Goal: Task Accomplishment & Management: Manage account settings

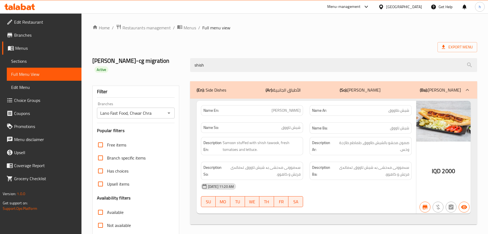
click at [26, 7] on icon at bounding box center [23, 7] width 5 height 7
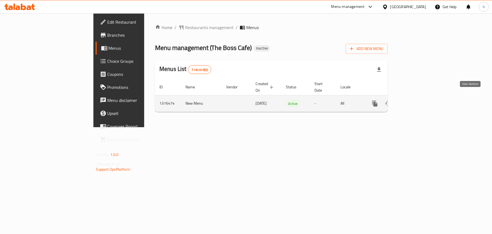
click at [417, 100] on icon "enhanced table" at bounding box center [414, 103] width 7 height 7
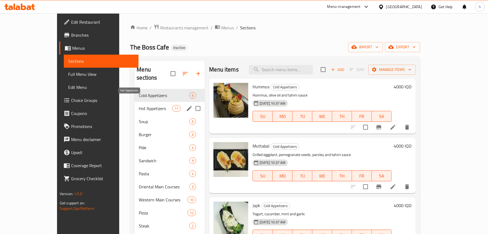
click at [139, 105] on span "Hot Appetizers" at bounding box center [155, 108] width 33 height 7
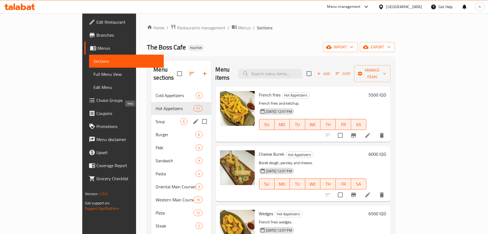
click at [156, 118] on span "Soup" at bounding box center [168, 121] width 25 height 7
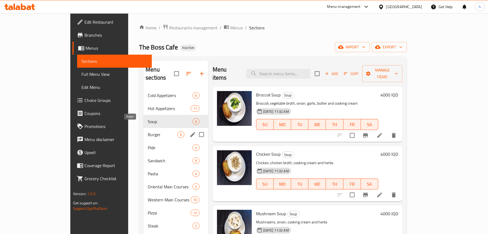
click at [148, 131] on span "Burger" at bounding box center [163, 134] width 30 height 7
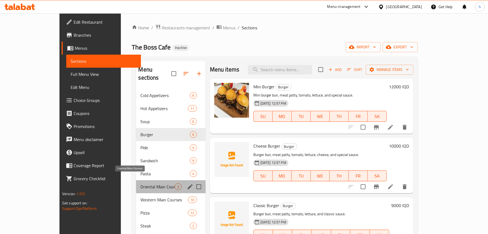
click at [140, 183] on span "Oriental Main Courses" at bounding box center [157, 186] width 34 height 7
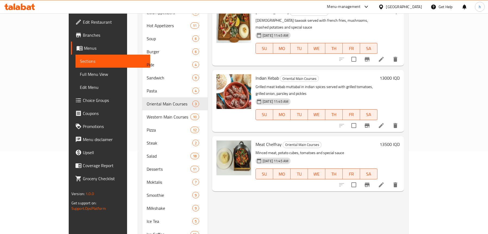
scroll to position [16, 0]
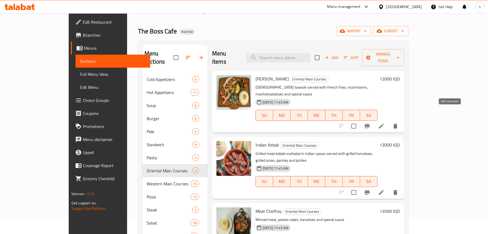
click at [385, 123] on icon at bounding box center [381, 126] width 7 height 7
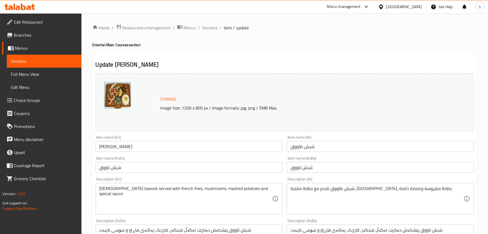
click at [139, 189] on textarea "Shish tawook served with french fries, mushrooms, mashed potatoes and special s…" at bounding box center [185, 199] width 173 height 26
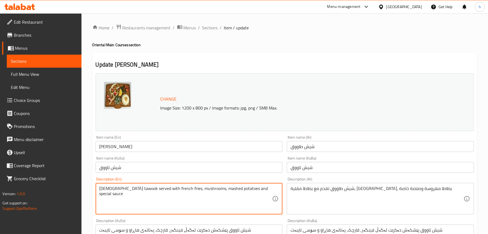
click at [138, 189] on textarea "Shish tawook served with french fries, mushrooms, mashed potatoes and special s…" at bounding box center [185, 199] width 173 height 26
click at [172, 191] on textarea "Shish tawook served with french fries, mushrooms, mashed potatoes and special s…" at bounding box center [185, 199] width 173 height 26
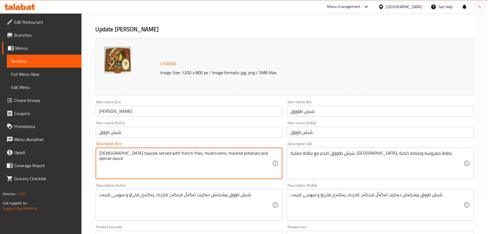
scroll to position [109, 0]
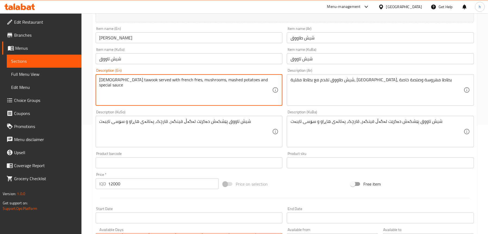
click at [134, 41] on input "Shish Tawook" at bounding box center [189, 37] width 187 height 11
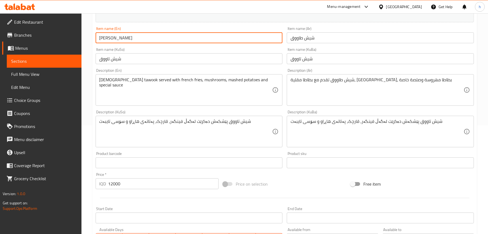
click at [134, 41] on input "Shish Tawook" at bounding box center [189, 37] width 187 height 11
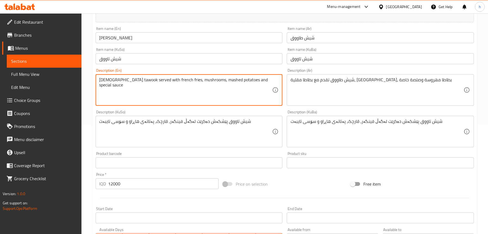
click at [147, 33] on input "Shish Tawook" at bounding box center [189, 37] width 187 height 11
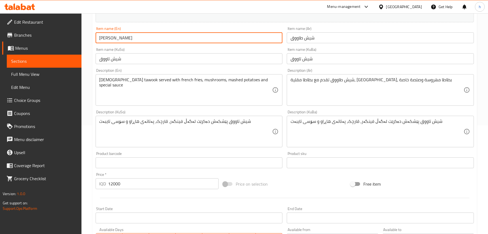
click at [147, 33] on input "Shish Tawook" at bounding box center [189, 37] width 187 height 11
click at [124, 62] on input "شيش تاووق" at bounding box center [189, 58] width 187 height 11
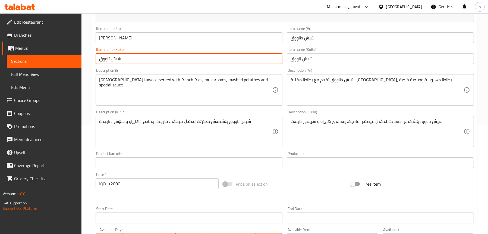
click at [124, 62] on input "شيش تاووق" at bounding box center [189, 58] width 187 height 11
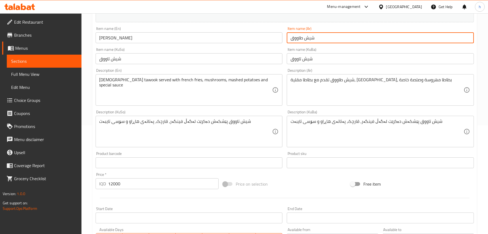
click at [308, 40] on input "شيش طاووق" at bounding box center [380, 37] width 187 height 11
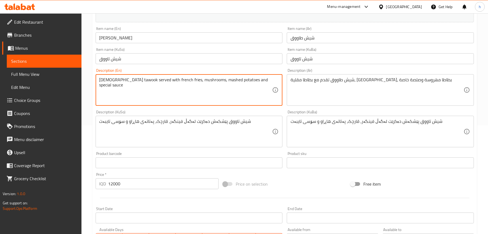
click at [167, 91] on textarea "Shish tawook served with french fries, mushrooms, mashed potatoes and special s…" at bounding box center [185, 90] width 173 height 26
click at [321, 78] on textarea "شيش طاووق تقدم مع بطاطا مقلية، فطر، بطاطا مهروسة وصلصة خاصة" at bounding box center [377, 90] width 173 height 26
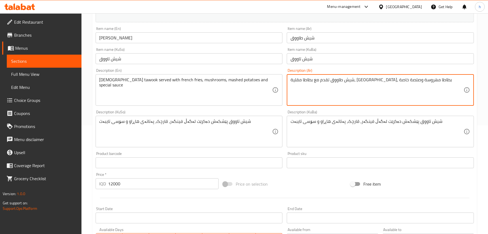
click at [321, 78] on textarea "شيش طاووق تقدم مع بطاطا مقلية، فطر، بطاطا مهروسة وصلصة خاصة" at bounding box center [377, 90] width 173 height 26
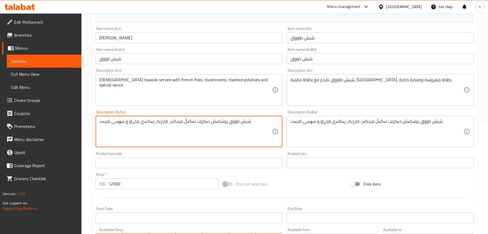
click at [171, 122] on textarea "شيش تاووق پێشکەش دەکرێت لەگەڵ فینگەر، قارچک، پەتاتەی هاڕاو و سۆسی تایبەت" at bounding box center [185, 132] width 173 height 26
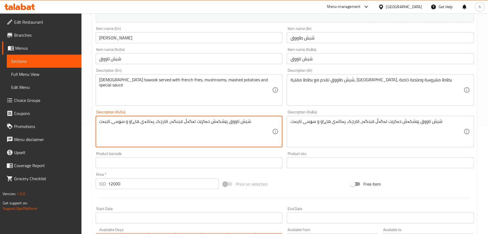
click at [119, 184] on input "12000" at bounding box center [163, 183] width 111 height 11
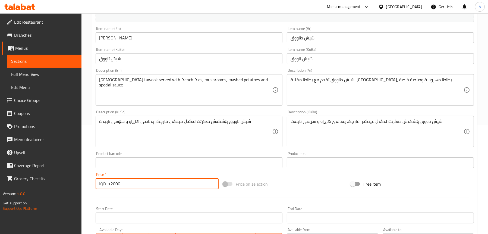
click at [119, 184] on input "12000" at bounding box center [163, 183] width 111 height 11
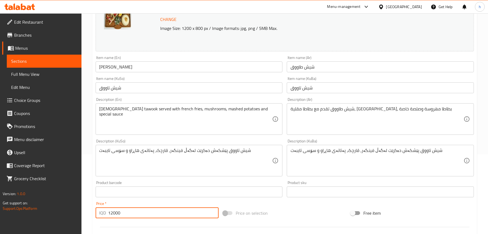
scroll to position [27, 0]
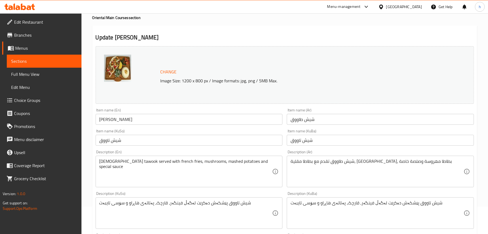
click at [40, 58] on span "Sections" at bounding box center [44, 61] width 66 height 7
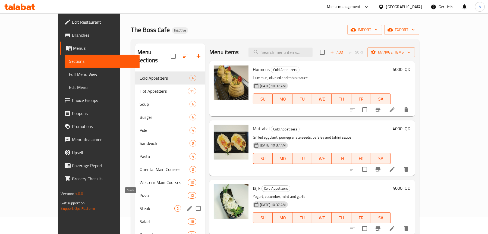
scroll to position [27, 0]
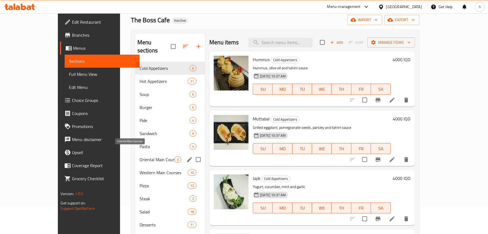
click at [140, 156] on span "Oriental Main Courses" at bounding box center [157, 159] width 35 height 7
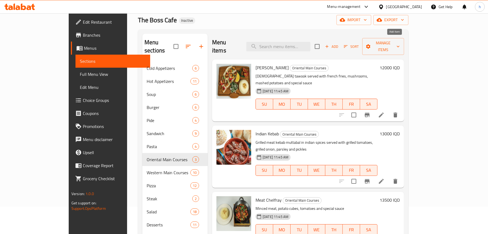
click at [339, 43] on span "Add" at bounding box center [331, 46] width 15 height 6
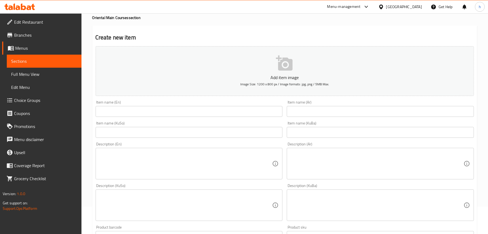
click at [119, 110] on input "text" at bounding box center [189, 111] width 187 height 11
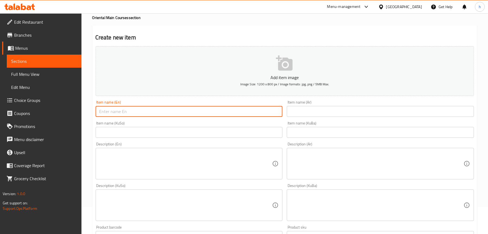
paste input "Shish Tawook"
type input "Shish Tawook"
click at [347, 112] on input "text" at bounding box center [380, 111] width 187 height 11
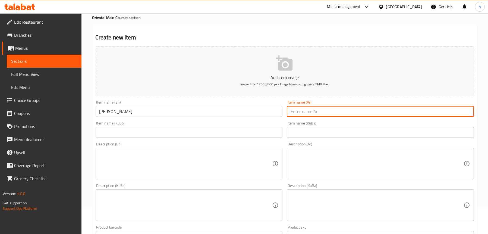
paste input "شيش طاووق"
type input "شيش طاووق"
click at [176, 125] on div "Item name (KuSo) Item name (KuSo)" at bounding box center [189, 129] width 187 height 17
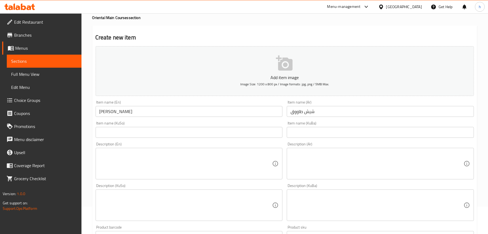
click at [179, 138] on div "Item name (KuSo) Item name (KuSo)" at bounding box center [188, 129] width 191 height 21
click at [174, 132] on input "text" at bounding box center [189, 132] width 187 height 11
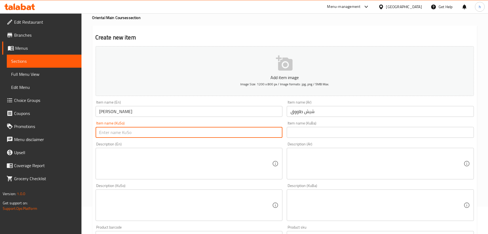
paste input "شيش تاووق"
type input "شيش تاووق"
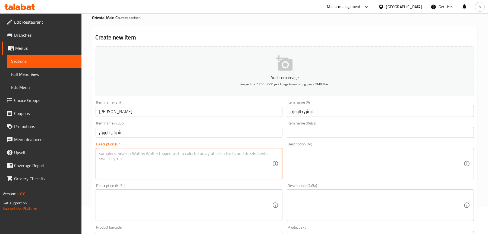
click at [118, 160] on textarea at bounding box center [185, 164] width 173 height 26
paste textarea "Shish tawook served with french fries, mushrooms, mashed potatoes and special s…"
type textarea "Shish tawook served with french fries, mushrooms, mashed potatoes and special s…"
click at [311, 162] on textarea at bounding box center [377, 164] width 173 height 26
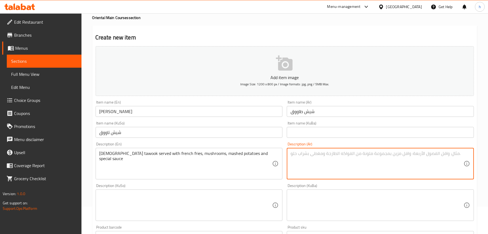
paste textarea "شيش طاووق تقدم مع بطاطا مقلية، فطر، بطاطا مهروسة وصلصة خاصة"
type textarea "شيش طاووق تقدم مع بطاطا مقلية، فطر، بطاطا مهروسة وصلصة خاصة"
click at [124, 207] on textarea at bounding box center [185, 205] width 173 height 26
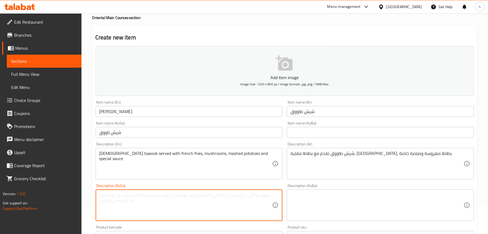
paste textarea "شيش تاووق پێشکەش دەکرێت لەگەڵ فینگەر، قارچک، پەتاتەی هاڕاو و سۆسی تایبەت"
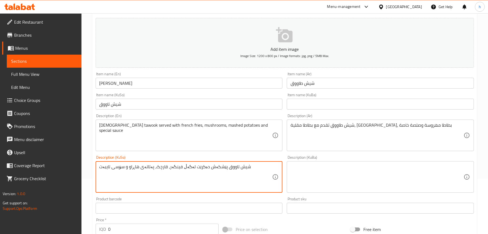
scroll to position [109, 0]
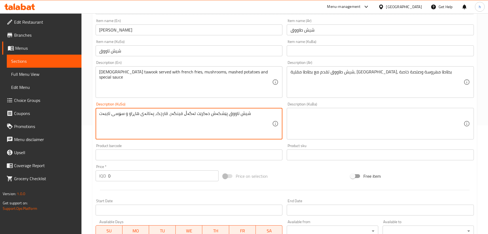
type textarea "شيش تاووق پێشکەش دەکرێت لەگەڵ فینگەر، قارچک، پەتاتەی هاڕاو و سۆسی تایبەت"
click at [113, 179] on input "0" at bounding box center [163, 175] width 111 height 11
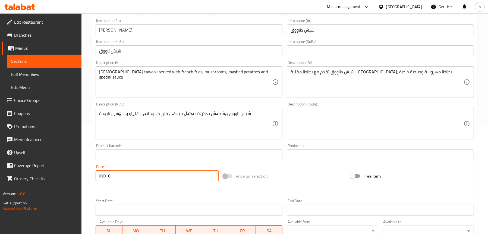
click at [113, 179] on input "0" at bounding box center [163, 175] width 111 height 11
paste input "1200"
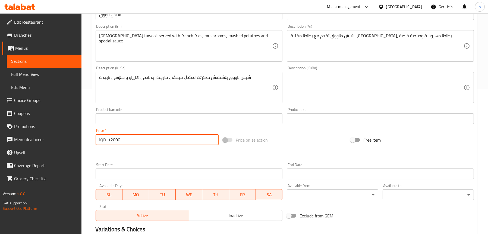
scroll to position [212, 0]
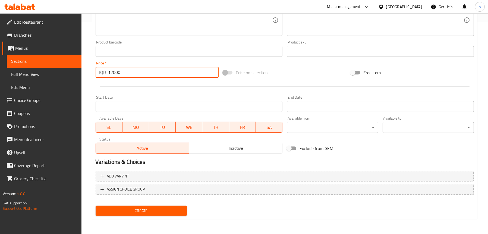
type input "12000"
click at [122, 210] on span "Create" at bounding box center [141, 210] width 83 height 7
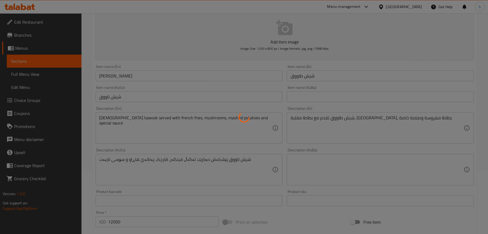
scroll to position [22, 0]
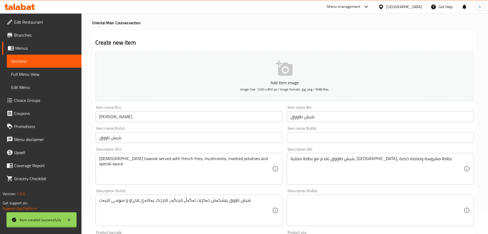
type input "0"
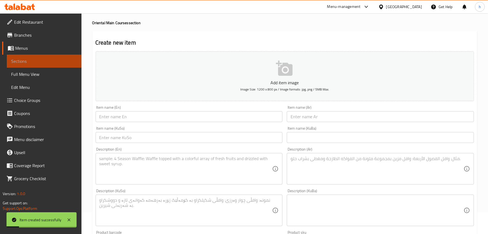
click at [33, 63] on span "Sections" at bounding box center [44, 61] width 66 height 7
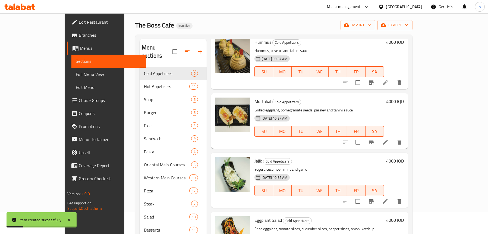
scroll to position [54, 0]
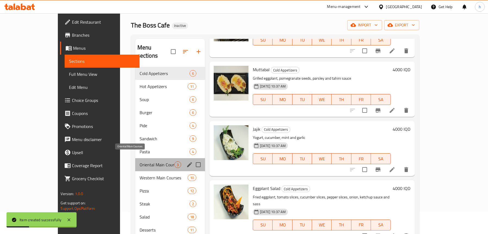
click at [140, 161] on span "Oriental Main Courses" at bounding box center [157, 164] width 35 height 7
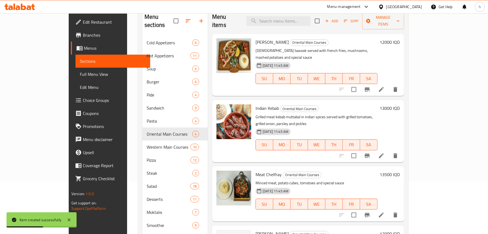
scroll to position [43, 0]
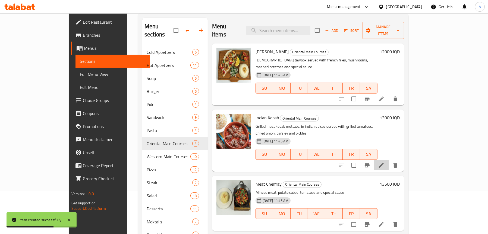
click at [389, 160] on li at bounding box center [381, 165] width 15 height 10
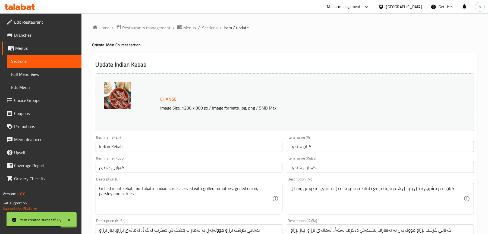
click at [114, 145] on input "Indian Kebab" at bounding box center [189, 146] width 187 height 11
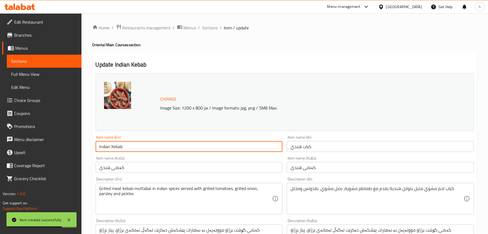
click at [114, 145] on input "Indian Kebab" at bounding box center [189, 146] width 187 height 11
click at [116, 165] on input "کەبابی هندی" at bounding box center [189, 167] width 187 height 11
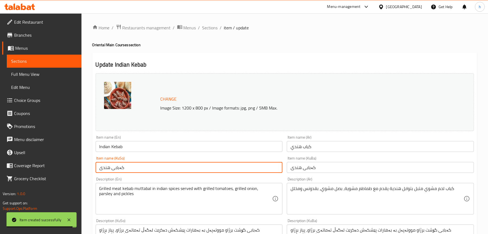
click at [116, 165] on input "کەبابی هندی" at bounding box center [189, 167] width 187 height 11
click at [304, 147] on input "كباب هندي" at bounding box center [380, 146] width 187 height 11
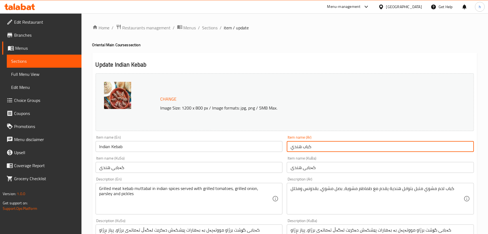
click at [304, 147] on input "كباب هندي" at bounding box center [380, 146] width 187 height 11
click at [111, 166] on input "کەبابی هندی" at bounding box center [189, 167] width 187 height 11
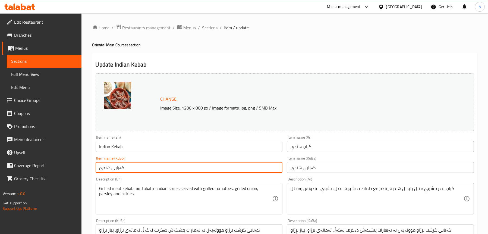
click at [111, 166] on input "کەبابی هندی" at bounding box center [189, 167] width 187 height 11
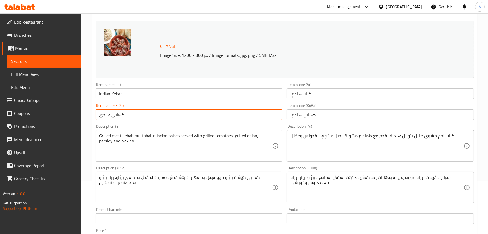
scroll to position [54, 0]
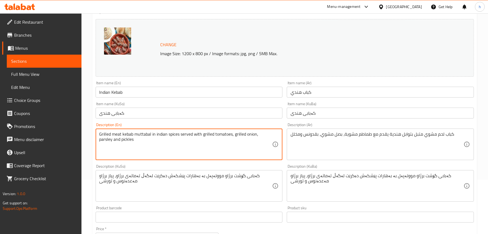
click at [113, 135] on textarea "Grilled meat kebab muttabal in indian spices served with grilled tomatoes, gril…" at bounding box center [185, 144] width 173 height 26
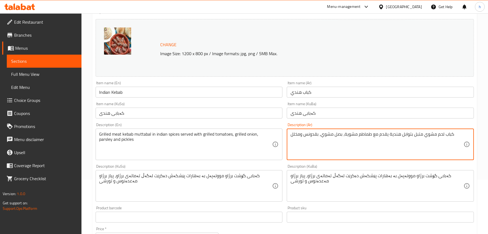
click at [332, 134] on textarea "كباب لحم مشوي متبل بتوابل هندية يقدم مع طماطم مشوية، بصل مشوي، بقدونس ومخلل" at bounding box center [377, 144] width 173 height 26
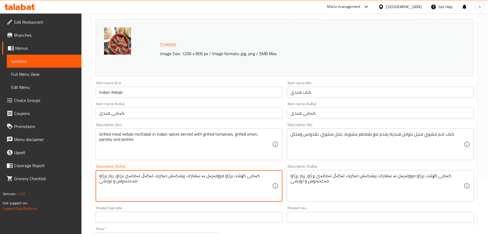
click at [152, 175] on textarea "کەبابی گۆشت برژاو مووتەپەل بە بەهارات پێشکەش دەکرێت لەگەڵ تەماتەی برژاو، پیاز ب…" at bounding box center [185, 186] width 173 height 26
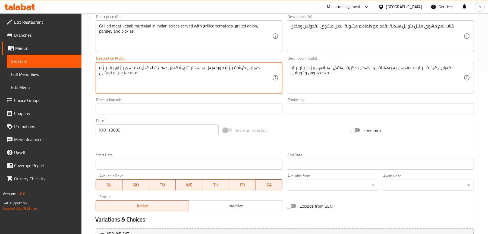
scroll to position [163, 0]
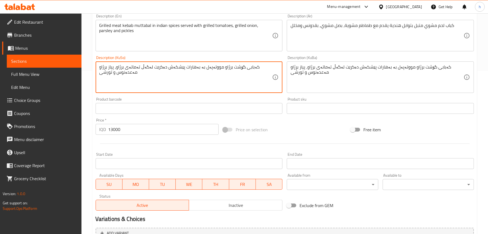
click at [117, 128] on input "13000" at bounding box center [163, 129] width 111 height 11
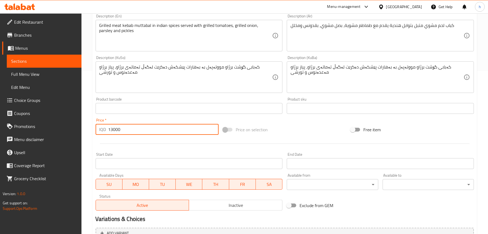
click at [117, 128] on input "13000" at bounding box center [163, 129] width 111 height 11
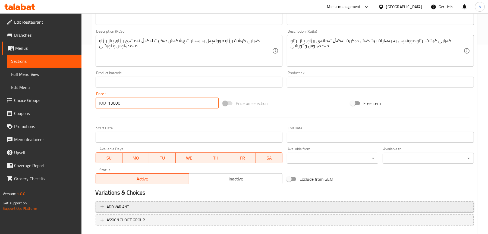
scroll to position [220, 0]
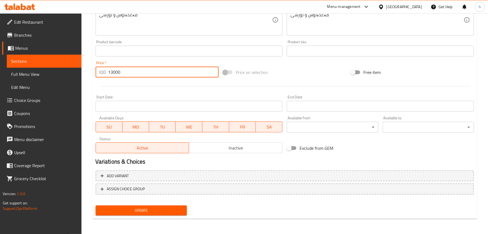
click at [23, 58] on span "Sections" at bounding box center [44, 61] width 66 height 7
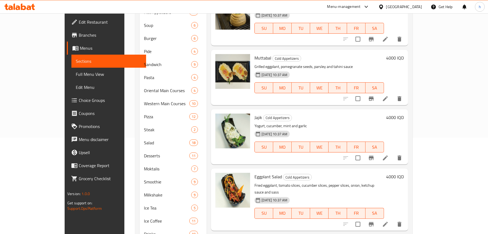
scroll to position [70, 0]
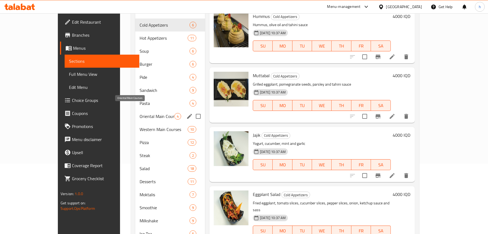
click at [140, 113] on span "Oriental Main Courses" at bounding box center [157, 116] width 35 height 7
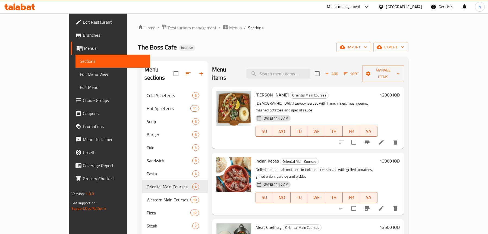
click at [339, 71] on span "Add" at bounding box center [331, 74] width 15 height 6
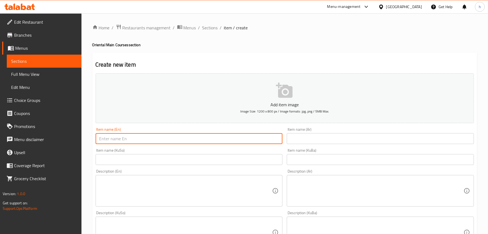
click at [144, 137] on input "text" at bounding box center [189, 138] width 187 height 11
paste input "Indian Kebab"
type input "Indian Kebab"
click at [316, 136] on input "text" at bounding box center [380, 138] width 187 height 11
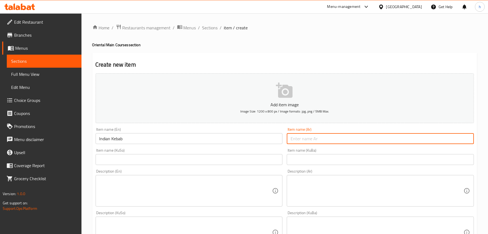
paste input "كباب هندي"
type input "كباب هندي"
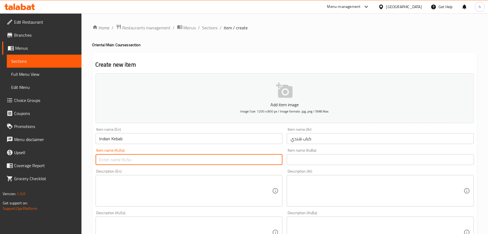
click at [149, 159] on input "text" at bounding box center [189, 159] width 187 height 11
paste input "کەبابی هندی"
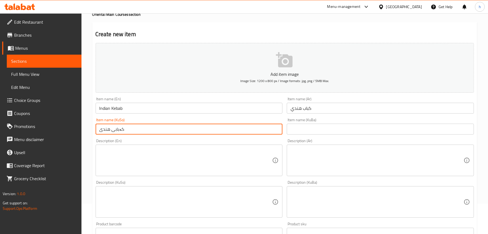
scroll to position [81, 0]
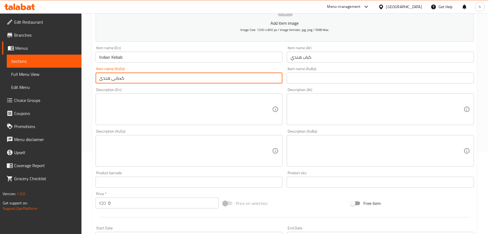
type input "کەبابی هندی"
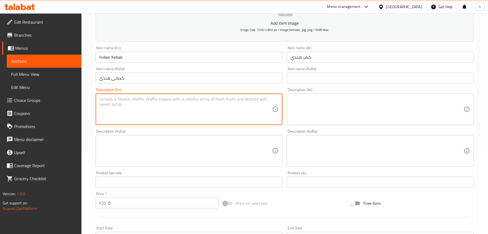
click at [133, 114] on textarea at bounding box center [185, 109] width 173 height 26
paste textarea "Grilled meat kebab muttabal in indian spices served with grilled tomatoes, gril…"
type textarea "Grilled meat kebab muttabal in indian spices served with grilled tomatoes, gril…"
click at [344, 102] on textarea at bounding box center [377, 109] width 173 height 26
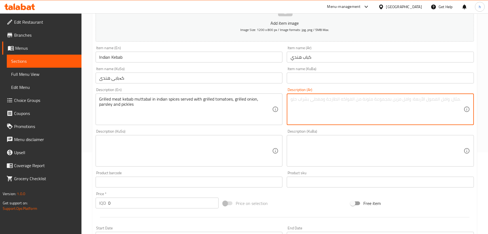
paste textarea "كباب لحم مشوي متبل بتوابل هندية يقدم مع طماطم مشوية، بصل مشوي، بقدونس ومخلل"
type textarea "كباب لحم مشوي متبل بتوابل هندية يقدم مع طماطم مشوية، بصل مشوي، بقدونس ومخلل"
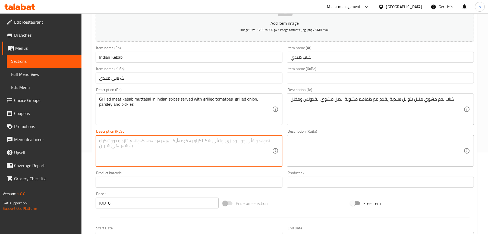
click at [166, 152] on textarea at bounding box center [185, 151] width 173 height 26
paste textarea "کەبابی گۆشت برژاو مووتەپەل بە بەهارات پێشکەش دەکرێت لەگەڵ تەماتەی برژاو، پیاز ب…"
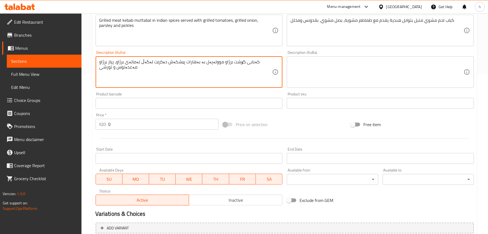
scroll to position [163, 0]
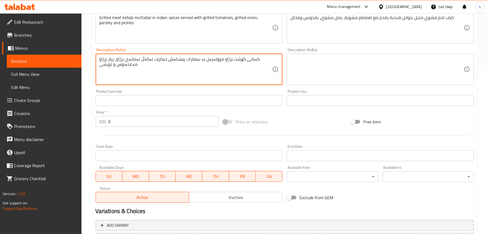
type textarea "کەبابی گۆشت برژاو مووتەپەل بە بەهارات پێشکەش دەکرێت لەگەڵ تەماتەی برژاو، پیاز ب…"
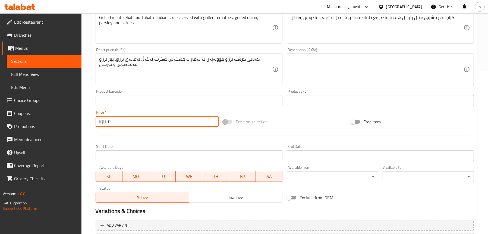
drag, startPoint x: 118, startPoint y: 117, endPoint x: 91, endPoint y: 122, distance: 28.2
click at [89, 122] on div "Home / Restaurants management / Menus / Sections / item / create Oriental Main …" at bounding box center [284, 66] width 407 height 433
paste input "1300"
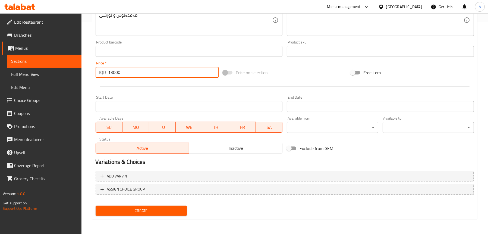
type input "13000"
click at [132, 212] on span "Create" at bounding box center [141, 210] width 83 height 7
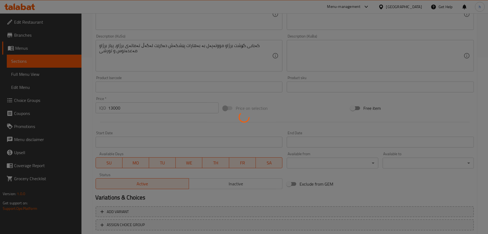
scroll to position [158, 0]
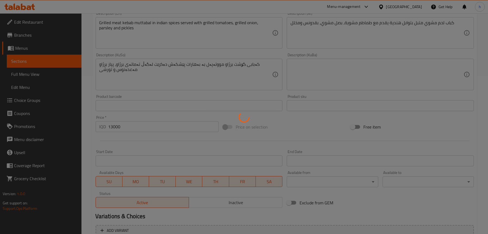
type input "0"
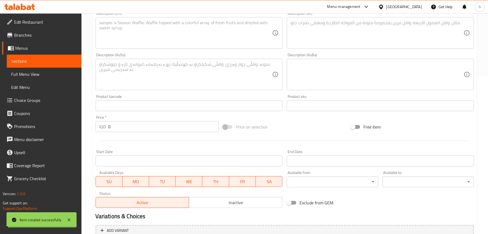
click at [41, 65] on link "Sections" at bounding box center [44, 61] width 75 height 13
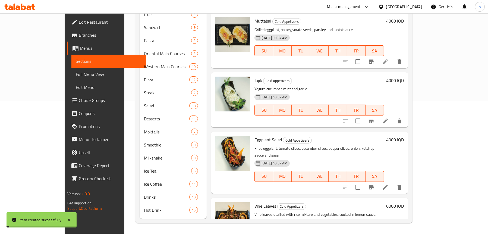
scroll to position [125, 0]
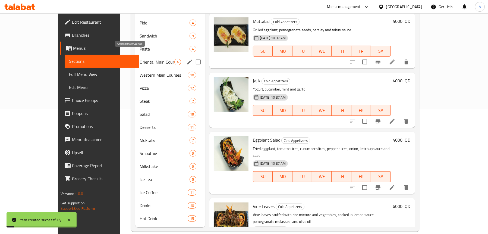
click at [140, 59] on span "Oriental Main Courses" at bounding box center [157, 62] width 35 height 7
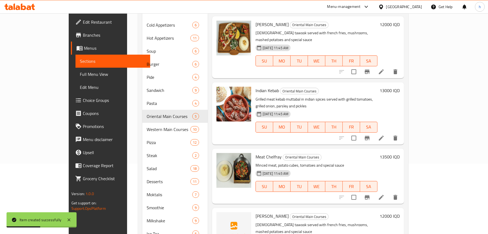
scroll to position [27, 0]
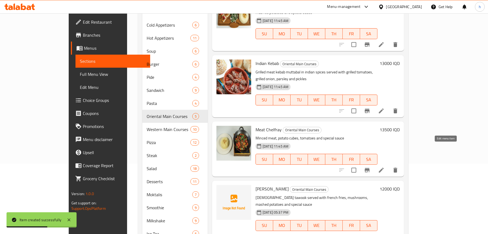
click at [385, 167] on icon at bounding box center [381, 170] width 7 height 7
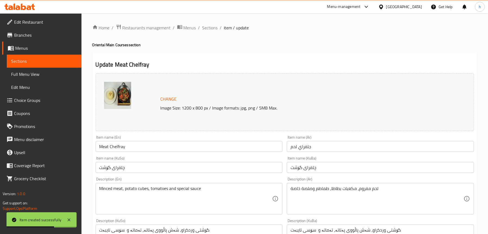
click at [117, 149] on input "Meat Chelfray" at bounding box center [189, 146] width 187 height 11
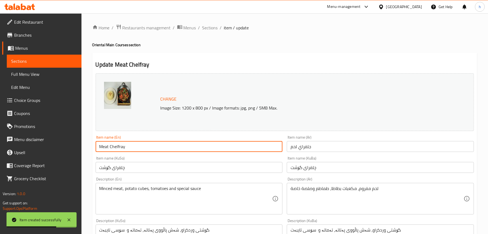
click at [117, 149] on input "Meat Chelfray" at bounding box center [189, 146] width 187 height 11
click at [304, 146] on input "جلفراي لحم" at bounding box center [380, 146] width 187 height 11
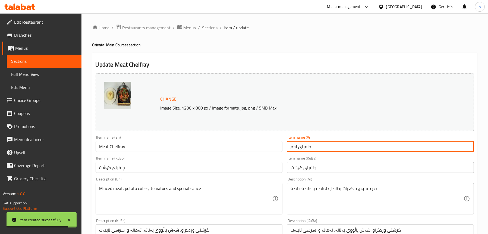
click at [304, 146] on input "جلفراي لحم" at bounding box center [380, 146] width 187 height 11
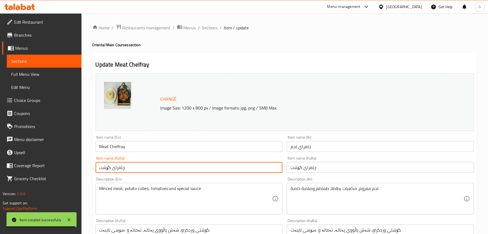
click at [120, 165] on input "چلفرای گۆشت" at bounding box center [189, 167] width 187 height 11
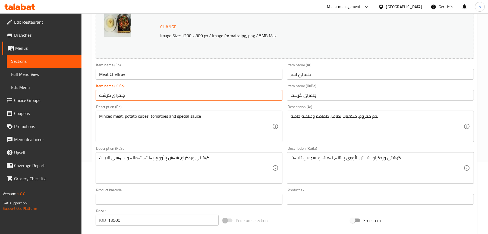
scroll to position [81, 0]
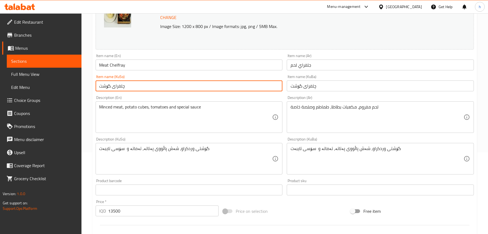
click at [147, 108] on textarea "Minced meat, potato cubes, tomatoes and special sauce" at bounding box center [185, 117] width 173 height 26
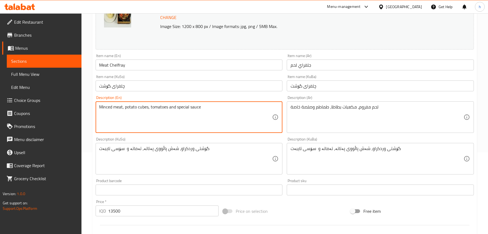
click at [147, 108] on textarea "Minced meat, potato cubes, tomatoes and special sauce" at bounding box center [185, 117] width 173 height 26
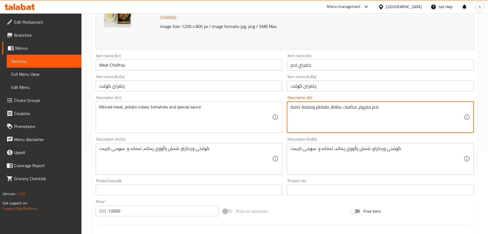
click at [361, 108] on textarea "لحم مفروم، مكعبات بطاطا، طماطم وصلصة خاصة" at bounding box center [377, 117] width 173 height 26
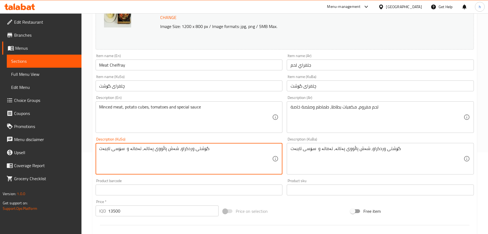
click at [136, 148] on textarea "گۆشتی وردکراو، شەش پاڵووی پەتاتە، تەماتە و سۆسی تایبەت" at bounding box center [185, 159] width 173 height 26
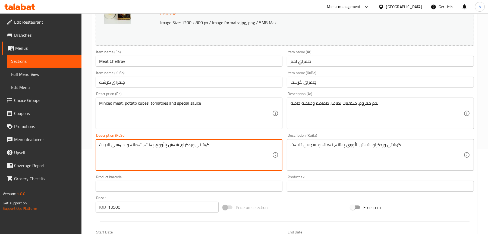
scroll to position [109, 0]
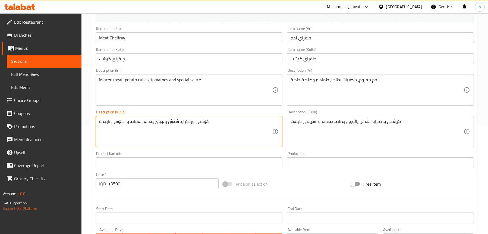
click at [111, 180] on input "13500" at bounding box center [163, 183] width 111 height 11
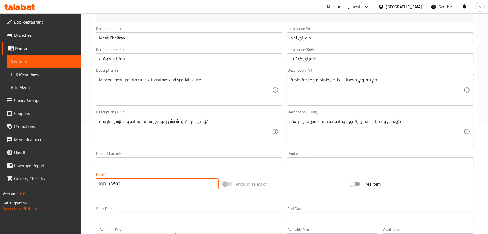
click at [111, 180] on input "13500" at bounding box center [163, 183] width 111 height 11
click at [26, 63] on span "Sections" at bounding box center [44, 61] width 66 height 7
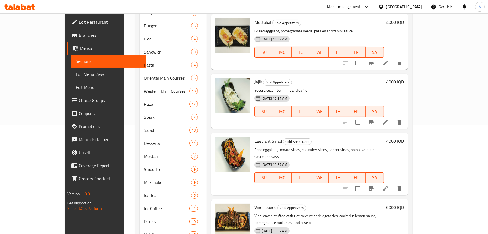
scroll to position [54, 0]
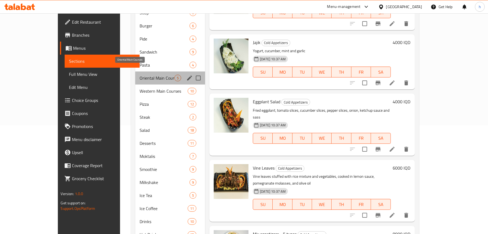
click at [140, 75] on span "Oriental Main Courses" at bounding box center [157, 78] width 35 height 7
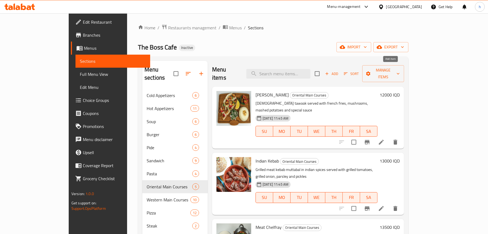
click at [339, 71] on span "Add" at bounding box center [331, 74] width 15 height 6
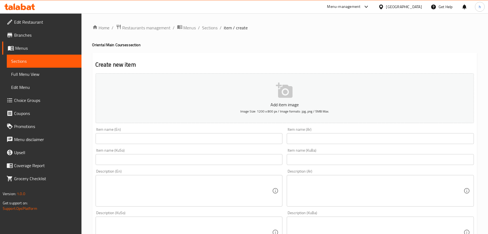
click at [144, 137] on input "text" at bounding box center [189, 138] width 187 height 11
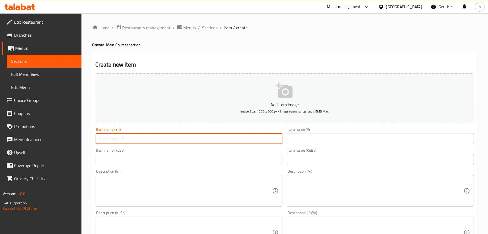
paste input "Meat Chelfray"
type input "Meat Chelfray"
click at [300, 141] on input "text" at bounding box center [380, 138] width 187 height 11
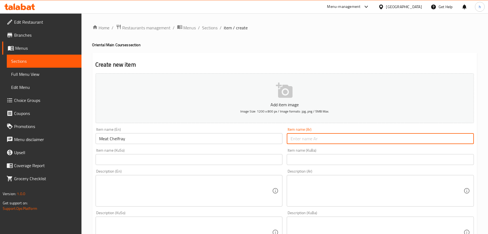
paste input "جلفراي لحم"
type input "جلفراي لحم"
click at [167, 157] on input "text" at bounding box center [189, 159] width 187 height 11
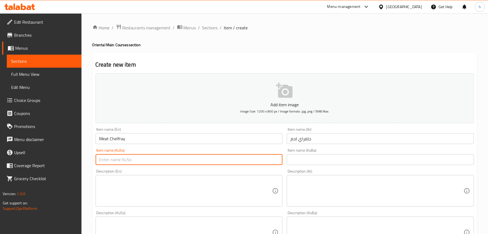
paste input "چلفرای گۆشت"
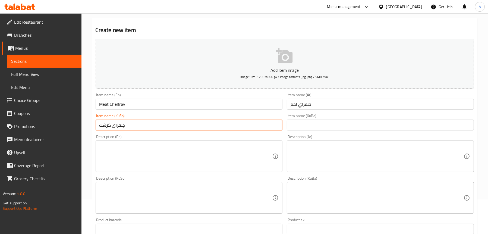
scroll to position [81, 0]
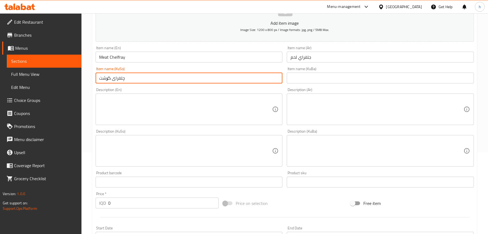
type input "چلفرای گۆشت"
click at [134, 105] on textarea at bounding box center [185, 109] width 173 height 26
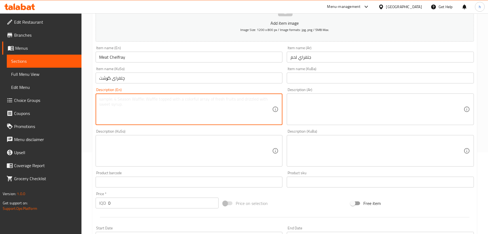
paste textarea "Minced meat, potato cubes, tomatoes and special sauce"
type textarea "Minced meat, potato cubes, tomatoes and special sauce"
click at [347, 111] on textarea at bounding box center [377, 109] width 173 height 26
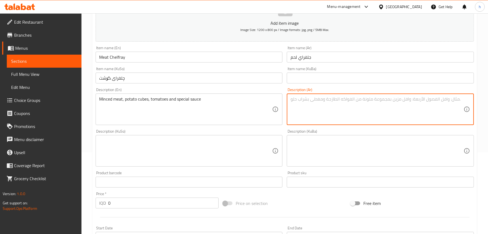
paste textarea "لحم مفروم، مكعبات بطاطا، طماطم وصلصة خاصة"
type textarea "لحم مفروم، مكعبات بطاطا، طماطم وصلصة خاصة"
click at [164, 141] on textarea at bounding box center [185, 151] width 173 height 26
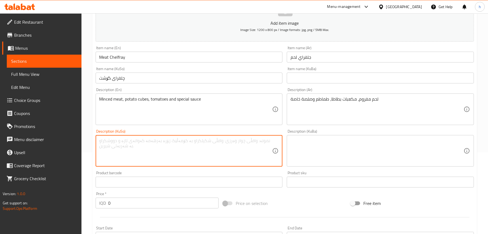
paste textarea "گۆشتی وردکراو، شەش پاڵووی پەتاتە، تەماتە و سۆسی تایبەت"
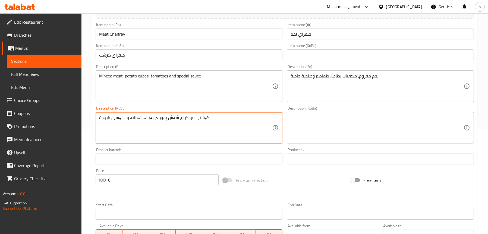
scroll to position [136, 0]
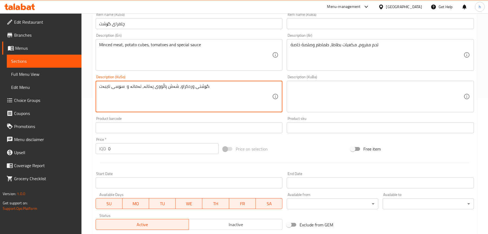
type textarea "گۆشتی وردکراو، شەش پاڵووی پەتاتە، تەماتە و سۆسی تایبەت"
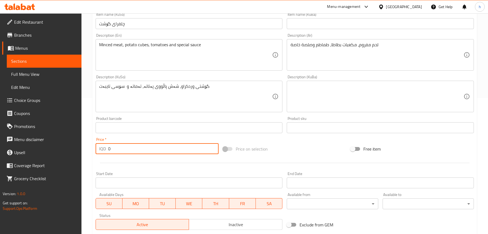
drag, startPoint x: 124, startPoint y: 146, endPoint x: 91, endPoint y: 149, distance: 33.0
click at [91, 149] on div "Home / Restaurants management / Menus / Sections / item / create Oriental Main …" at bounding box center [284, 94] width 407 height 433
paste input "1350"
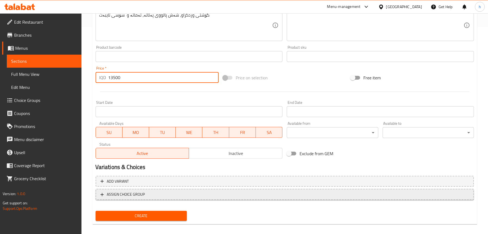
scroll to position [212, 0]
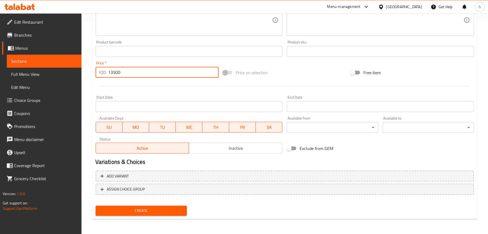
type input "13500"
click at [123, 207] on button "Create" at bounding box center [141, 211] width 91 height 10
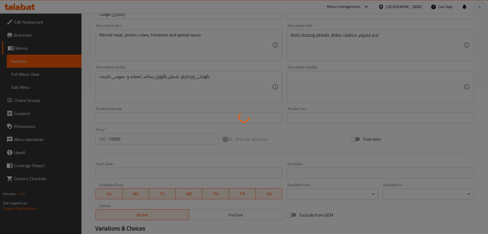
type input "0"
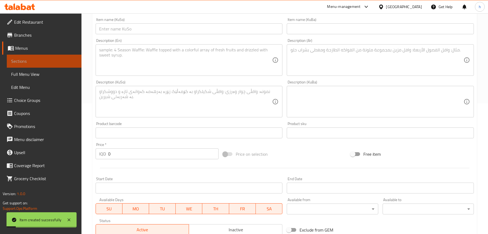
click at [35, 64] on link "Sections" at bounding box center [44, 61] width 75 height 13
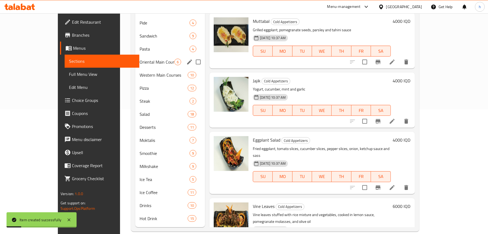
click at [140, 59] on span "Oriental Main Courses" at bounding box center [157, 62] width 35 height 7
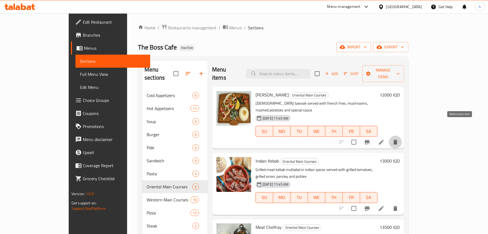
click at [399, 139] on icon "delete" at bounding box center [395, 142] width 7 height 7
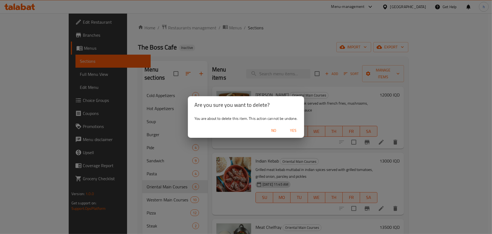
click at [296, 130] on span "Yes" at bounding box center [293, 130] width 13 height 7
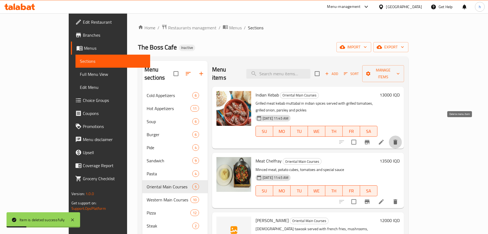
click at [397, 140] on icon "delete" at bounding box center [396, 142] width 4 height 5
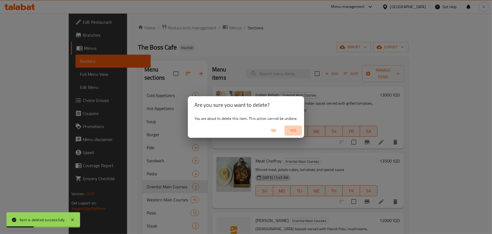
click at [296, 129] on span "Yes" at bounding box center [293, 130] width 13 height 7
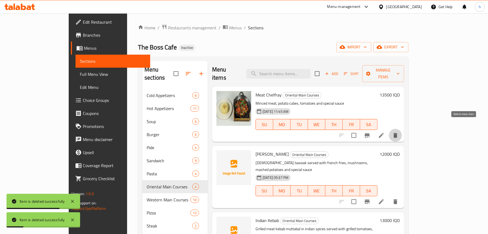
click at [399, 132] on icon "delete" at bounding box center [395, 135] width 7 height 7
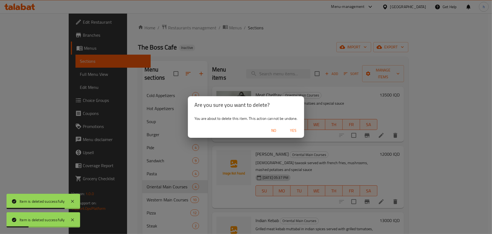
click at [296, 127] on span "Yes" at bounding box center [293, 130] width 13 height 7
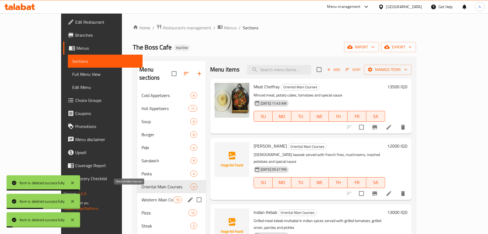
click at [141, 196] on span "Western Main Courses" at bounding box center [157, 199] width 32 height 7
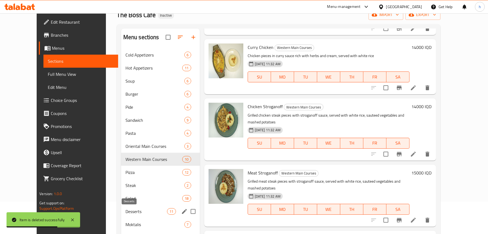
scroll to position [54, 0]
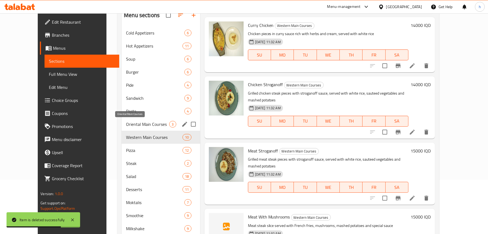
click at [129, 125] on span "Oriental Main Courses" at bounding box center [147, 124] width 43 height 7
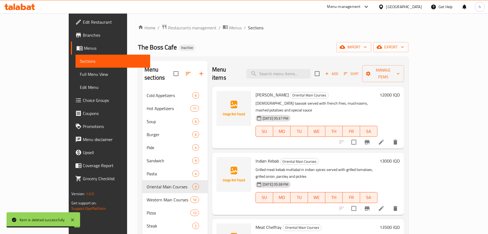
click at [80, 72] on span "Full Menu View" at bounding box center [113, 74] width 66 height 7
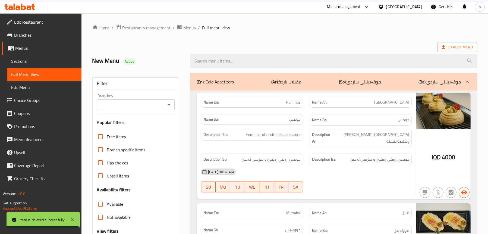
click at [164, 107] on div "Branches" at bounding box center [136, 104] width 78 height 11
click at [169, 103] on icon "Open" at bounding box center [169, 105] width 7 height 7
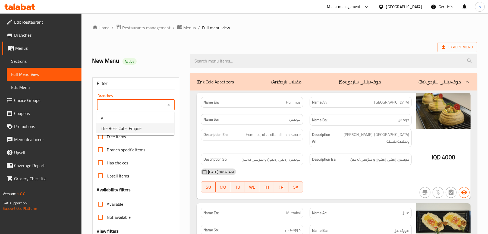
click at [123, 129] on span "The Boss Cafe, Empire" at bounding box center [121, 128] width 41 height 7
type input "The Boss Cafe, Empire"
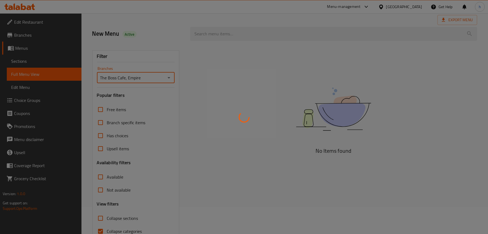
scroll to position [55, 0]
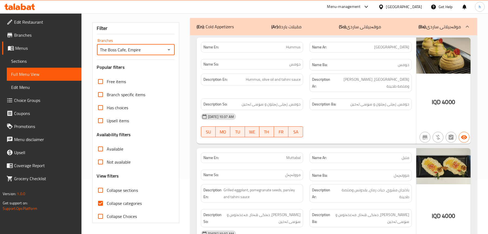
click at [118, 190] on span "Collapse sections" at bounding box center [122, 190] width 31 height 7
click at [107, 190] on input "Collapse sections" at bounding box center [100, 190] width 13 height 13
checkbox input "true"
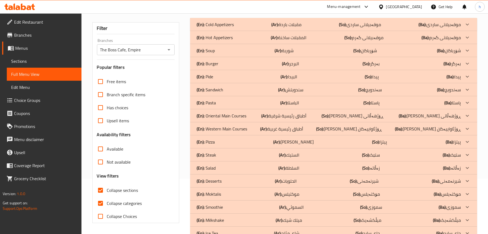
click at [238, 114] on p "(En): Oriental Main Courses" at bounding box center [222, 115] width 50 height 7
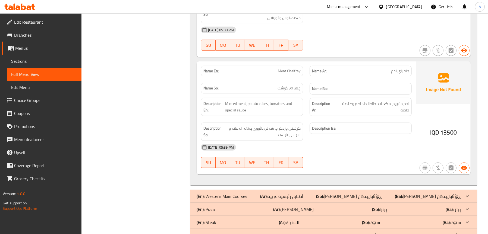
scroll to position [497, 0]
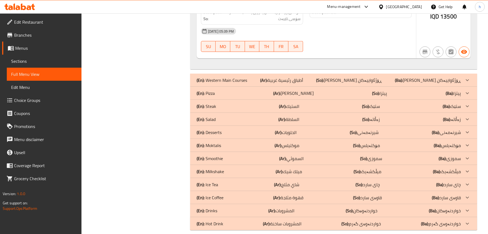
click at [213, 77] on p "(En): Western Main Courses" at bounding box center [222, 80] width 51 height 7
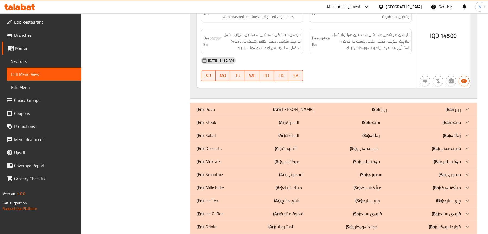
scroll to position [1751, 0]
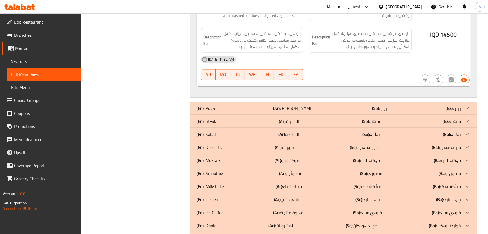
click at [204, 117] on b "(En):" at bounding box center [201, 121] width 8 height 8
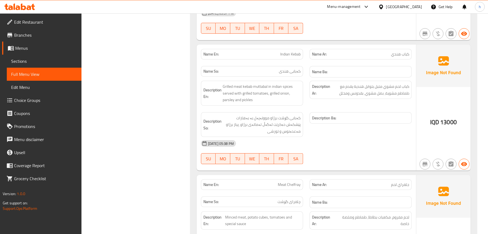
scroll to position [383, 0]
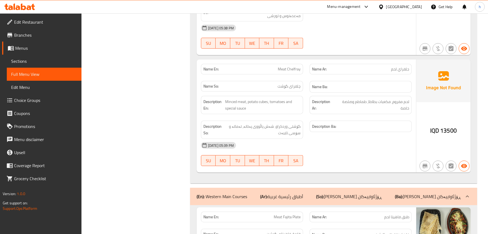
click at [23, 9] on icon at bounding box center [23, 7] width 5 height 7
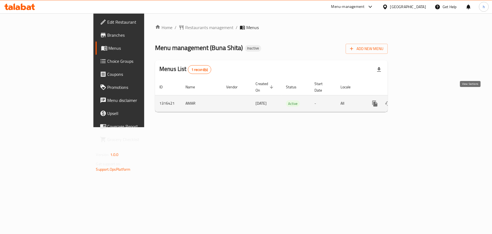
click at [417, 101] on icon "enhanced table" at bounding box center [414, 103] width 5 height 5
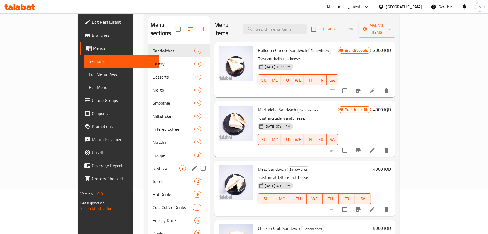
scroll to position [54, 0]
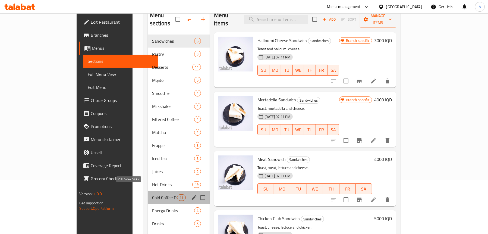
click at [152, 194] on span "Cold Coffee Drinks" at bounding box center [164, 197] width 25 height 7
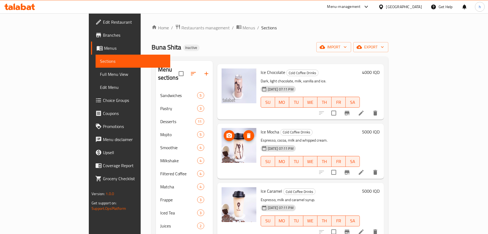
scroll to position [81, 0]
click at [100, 77] on span "Full Menu View" at bounding box center [133, 74] width 66 height 7
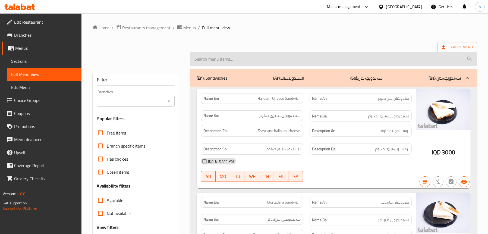
click at [238, 59] on input "search" at bounding box center [333, 59] width 287 height 14
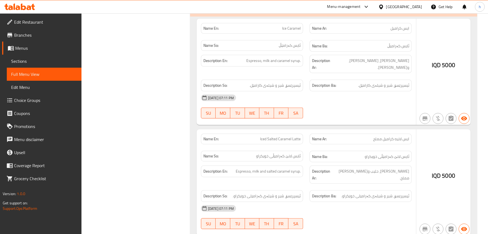
scroll to position [469, 0]
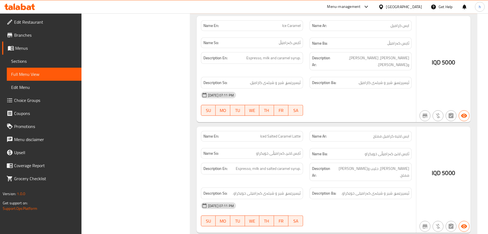
type input "caramel"
